Goal: Find specific page/section: Find specific page/section

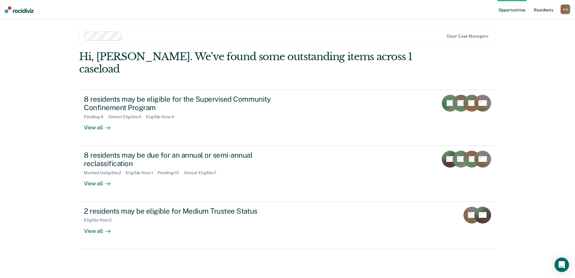
click at [547, 12] on link "Resident s" at bounding box center [543, 9] width 22 height 19
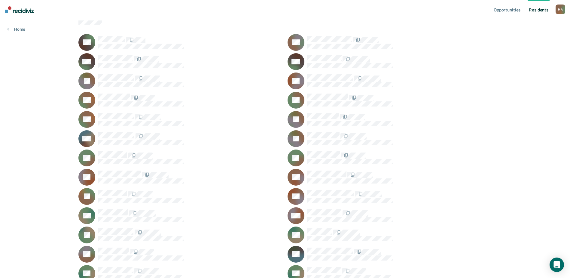
scroll to position [60, 0]
